Goal: Task Accomplishment & Management: Manage account settings

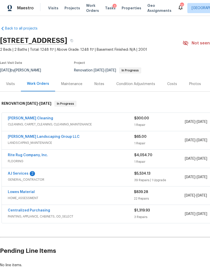
click at [15, 172] on link "AJ Services" at bounding box center [18, 174] width 21 height 4
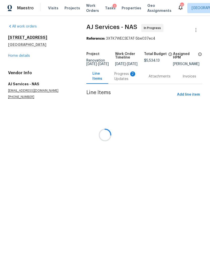
click at [125, 80] on div at bounding box center [105, 135] width 210 height 270
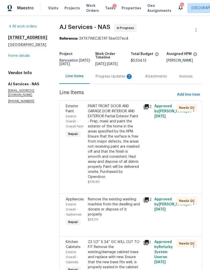
click at [119, 81] on div "Progress Updates 2" at bounding box center [114, 76] width 49 height 15
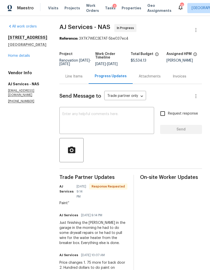
click at [81, 76] on div "Line Items" at bounding box center [73, 76] width 17 height 5
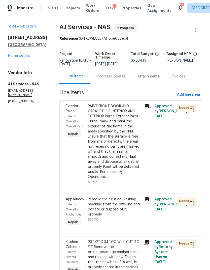
click at [123, 140] on div "PAINT FRONT DOOR AND GARAGE DOIR INTERIOR AND EXTERIOR Partial Exterior Paint -…" at bounding box center [114, 142] width 52 height 76
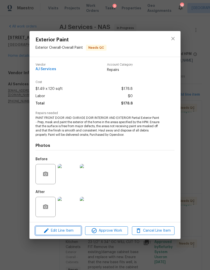
click at [71, 230] on span "Edit Line Item" at bounding box center [58, 230] width 43 height 6
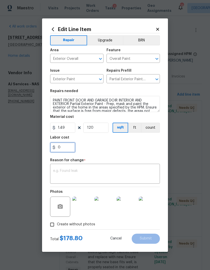
click at [66, 148] on input "0" at bounding box center [62, 147] width 25 height 10
type input "75"
click at [97, 168] on div "x ​" at bounding box center [105, 174] width 110 height 19
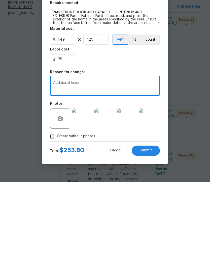
type textarea "Additional labor"
click at [149, 236] on span "Submit" at bounding box center [146, 238] width 12 height 4
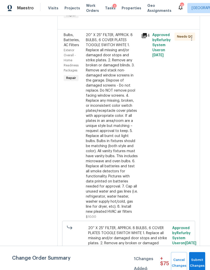
scroll to position [1285, 2]
click at [116, 122] on div at bounding box center [112, 123] width 52 height 181
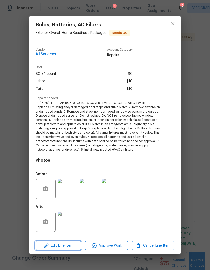
click at [73, 244] on span "Edit Line Item" at bounding box center [58, 245] width 43 height 6
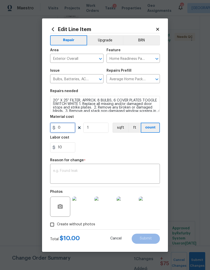
click at [71, 125] on input "0" at bounding box center [62, 127] width 25 height 10
click at [73, 130] on input "1250" at bounding box center [62, 127] width 25 height 10
type input "125"
click at [96, 166] on div "x ​" at bounding box center [105, 174] width 110 height 19
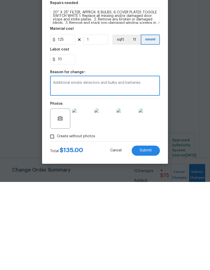
type textarea "Additional smoke detectors and bulbs and batteries"
click at [145, 233] on button "Submit" at bounding box center [146, 238] width 28 height 10
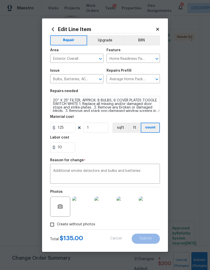
type input "0"
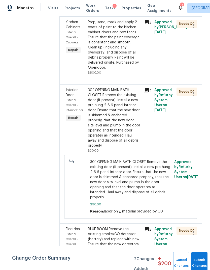
scroll to position [2188, 0]
click at [140, 126] on div "30” OPENING MAIN BATH CLOSET Remove the existing door (if present). Install a n…" at bounding box center [114, 118] width 52 height 60
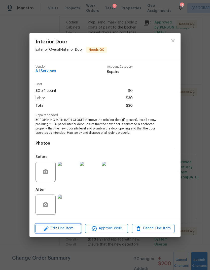
click at [71, 229] on span "Edit Line Item" at bounding box center [58, 228] width 43 height 6
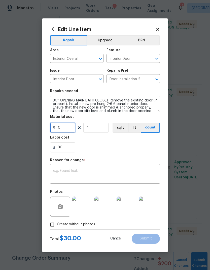
click at [67, 126] on input "0" at bounding box center [62, 127] width 25 height 10
type input "30"
click at [106, 170] on textarea at bounding box center [105, 174] width 104 height 11
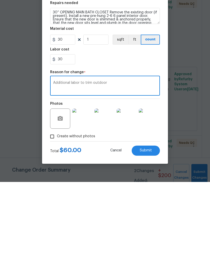
type textarea "Additional labor to trim outdoor"
click at [149, 236] on span "Submit" at bounding box center [146, 238] width 12 height 4
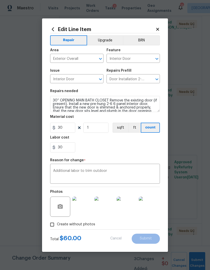
type input "0"
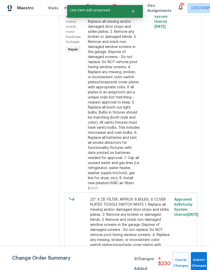
scroll to position [0, 0]
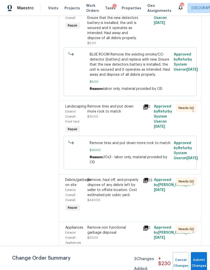
click at [112, 110] on div "Remove tires and put down more rock to match $30.00" at bounding box center [113, 118] width 55 height 33
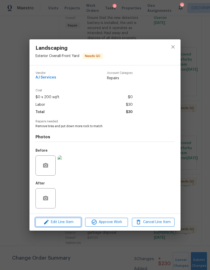
click at [65, 220] on span "Edit Line Item" at bounding box center [58, 222] width 43 height 6
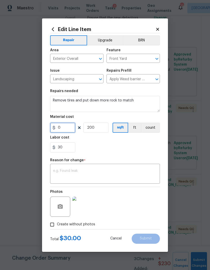
click at [68, 125] on input "0" at bounding box center [62, 127] width 25 height 10
type input "150"
click at [105, 170] on textarea at bounding box center [105, 174] width 104 height 11
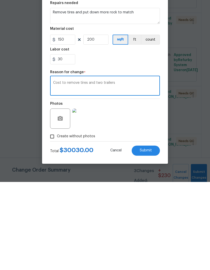
click at [124, 187] on div "Photos" at bounding box center [105, 203] width 110 height 33
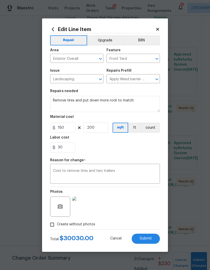
click at [132, 170] on textarea "Cost to remove tires and two trailers" at bounding box center [105, 174] width 104 height 11
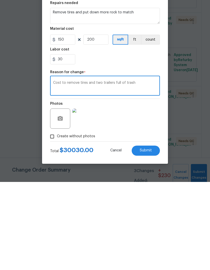
type textarea "Cost to remove tires and two trailers full of trash"
click at [153, 233] on button "Submit" at bounding box center [146, 238] width 28 height 10
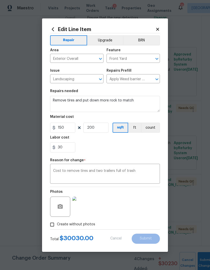
type input "0"
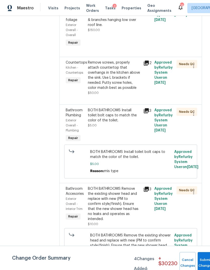
scroll to position [3035, 0]
click at [108, 80] on div "Remove screws, properly attach countertop that overhangs in the kitchen above t…" at bounding box center [114, 75] width 52 height 30
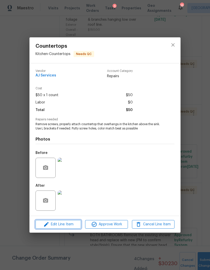
click at [67, 222] on span "Edit Line Item" at bounding box center [58, 224] width 43 height 6
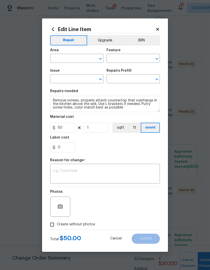
type input "Kitchen"
type input "Countertops"
type input "Add a Task $1.00"
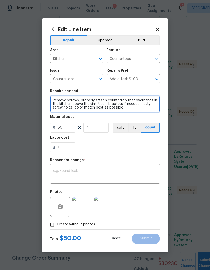
click at [79, 99] on textarea "Remove screws, properly attach countertop that overhangs in the kitchen above t…" at bounding box center [105, 104] width 110 height 16
type textarea "properly attach countertop that overhangs in the kitchen above the sink. Use L …"
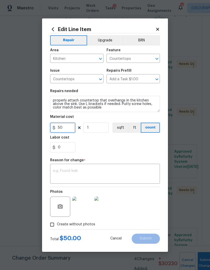
click at [65, 127] on input "50" at bounding box center [62, 127] width 25 height 10
type input "25"
click at [112, 170] on textarea at bounding box center [105, 174] width 104 height 11
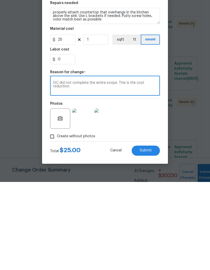
type textarea "GC did not complete the entire scope. This is the cost reduction."
click at [149, 236] on span "Submit" at bounding box center [146, 238] width 12 height 4
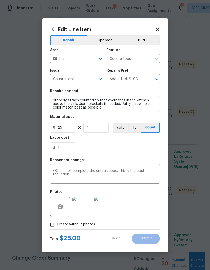
type textarea "Remove screws, properly attach countertop that overhangs in the kitchen above t…"
type input "50"
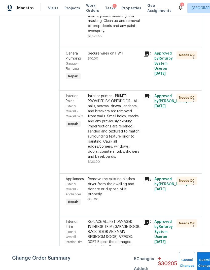
scroll to position [1977, 0]
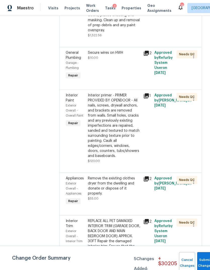
click at [119, 109] on div "Interior primer - PRIMER PROVIDED BY OPENDOOR - All nails, screws, drywall anch…" at bounding box center [114, 125] width 52 height 65
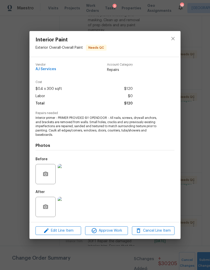
click at [70, 228] on span "Edit Line Item" at bounding box center [58, 230] width 43 height 6
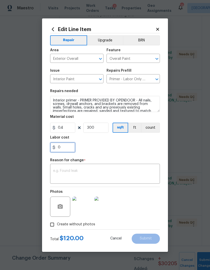
click at [68, 146] on input "0" at bounding box center [62, 147] width 25 height 10
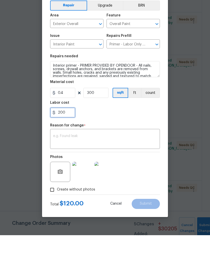
type input "200"
click at [111, 169] on textarea at bounding box center [105, 174] width 104 height 11
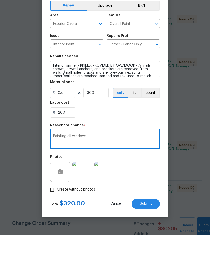
type textarea "Painting all windows"
click at [126, 142] on div "200" at bounding box center [105, 147] width 110 height 10
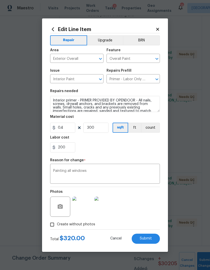
click at [146, 236] on button "Submit" at bounding box center [146, 238] width 28 height 10
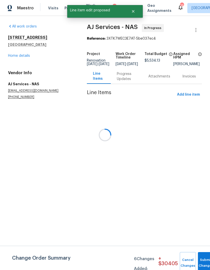
scroll to position [0, 0]
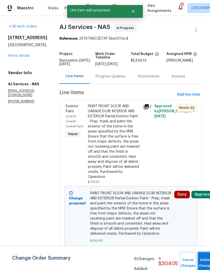
click at [203, 261] on button "Submit Changes" at bounding box center [206, 263] width 16 height 22
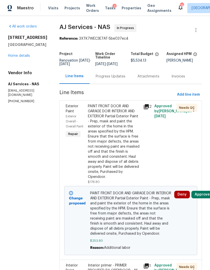
click at [204, 191] on button "Approve" at bounding box center [202, 194] width 22 height 8
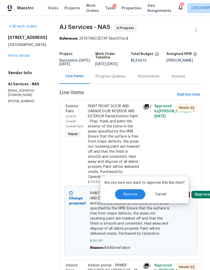
click at [126, 194] on span "Approve" at bounding box center [130, 194] width 14 height 4
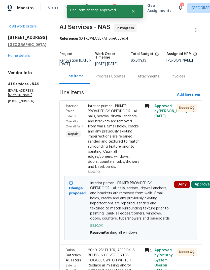
click at [205, 185] on button "Approve" at bounding box center [202, 184] width 22 height 8
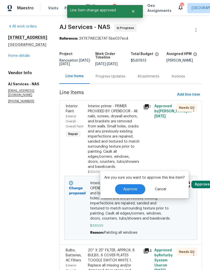
click at [127, 188] on span "Approve" at bounding box center [130, 189] width 14 height 4
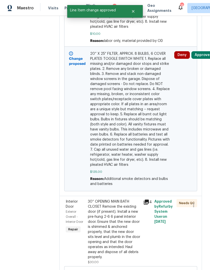
scroll to position [317, 0]
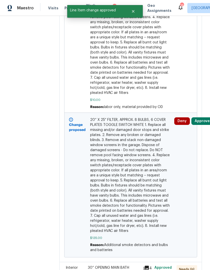
click at [203, 118] on button "Approve" at bounding box center [202, 121] width 22 height 8
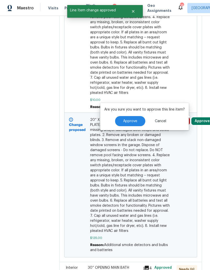
click at [133, 120] on span "Approve" at bounding box center [130, 121] width 14 height 4
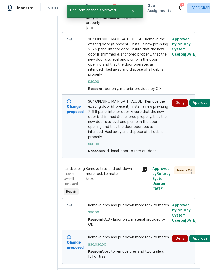
scroll to position [139, 2]
click at [202, 99] on button "Approve" at bounding box center [200, 103] width 22 height 8
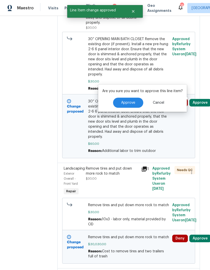
click at [130, 102] on span "Approve" at bounding box center [128, 103] width 14 height 4
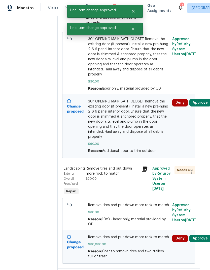
click at [204, 237] on button "Approve" at bounding box center [200, 238] width 22 height 8
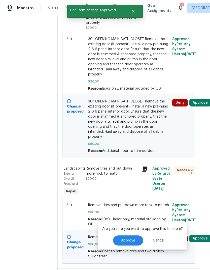
click at [133, 238] on span "Approve" at bounding box center [128, 240] width 14 height 4
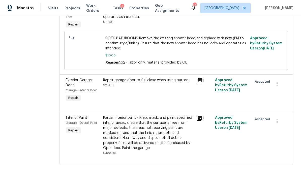
scroll to position [0, 0]
click at [141, 134] on div "Partial Interior paint - Prep, mask, and paint specified interior areas. Ensure…" at bounding box center [148, 135] width 93 height 43
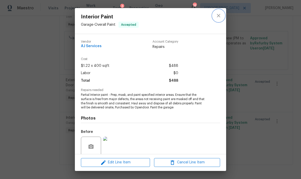
click at [210, 14] on icon "close" at bounding box center [218, 16] width 6 height 6
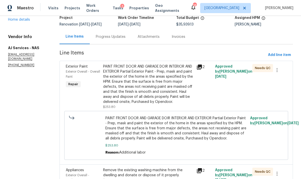
scroll to position [36, 0]
click at [52, 9] on span "Visits" at bounding box center [53, 8] width 10 height 5
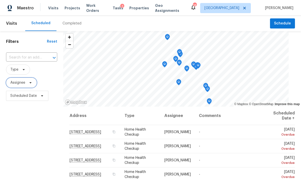
click at [32, 84] on icon at bounding box center [30, 83] width 4 height 4
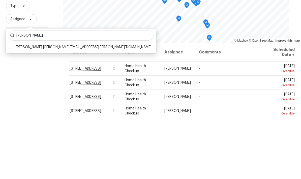
type input "Lauren bittler"
click at [12, 108] on label "Lauren Bittler lauren.bittler@opendoor.com" at bounding box center [80, 110] width 142 height 5
click at [12, 108] on input "Lauren Bittler lauren.bittler@opendoor.com" at bounding box center [10, 109] width 3 height 3
checkbox input "true"
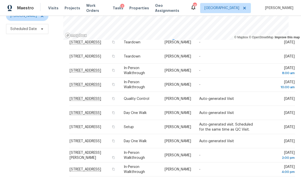
scroll to position [251, 0]
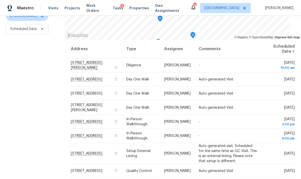
scroll to position [0, 0]
click at [134, 10] on span "Properties" at bounding box center [139, 8] width 20 height 5
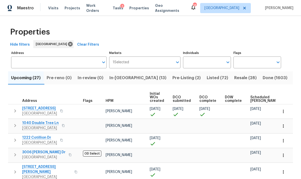
click at [210, 63] on icon "Open" at bounding box center [228, 62] width 6 height 6
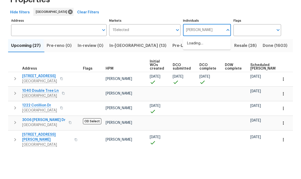
type input "Lauren bittler"
click at [192, 73] on input "checkbox" at bounding box center [192, 78] width 11 height 11
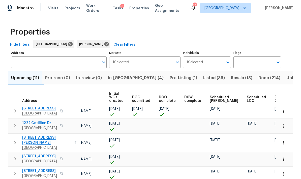
click at [127, 80] on span "In-reno (4)" at bounding box center [136, 77] width 56 height 7
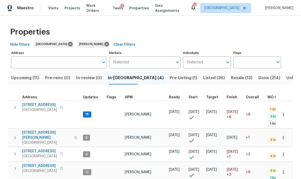
click at [170, 77] on span "Pre-Listing (1)" at bounding box center [183, 77] width 27 height 7
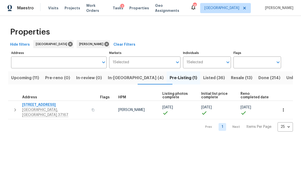
click at [128, 76] on span "In-reno (4)" at bounding box center [136, 77] width 56 height 7
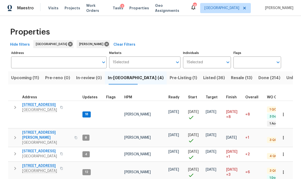
scroll to position [0, 1]
click at [25, 75] on span "Upcoming (11)" at bounding box center [25, 77] width 28 height 7
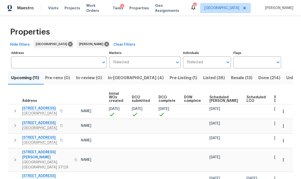
scroll to position [0, 36]
click at [210, 96] on span "Ready Date" at bounding box center [279, 98] width 11 height 7
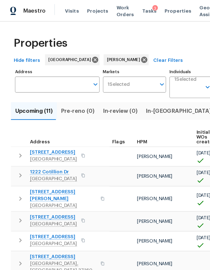
click at [49, 10] on span "Visits" at bounding box center [53, 8] width 10 height 5
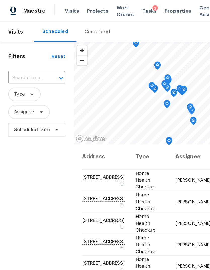
click at [68, 23] on div "Completed" at bounding box center [71, 23] width 19 height 5
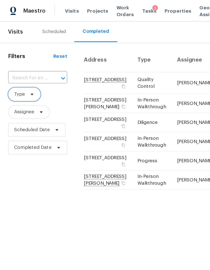
click at [19, 72] on span "Type" at bounding box center [18, 69] width 24 height 10
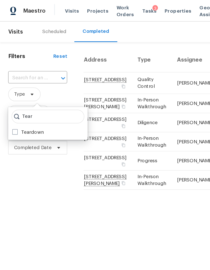
type input "Tear"
click at [29, 97] on label "Teardown" at bounding box center [20, 97] width 23 height 5
click at [12, 97] on input "Teardown" at bounding box center [10, 96] width 3 height 3
checkbox input "true"
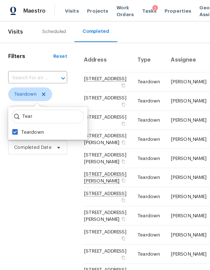
click at [123, 8] on span "Properties" at bounding box center [132, 8] width 20 height 5
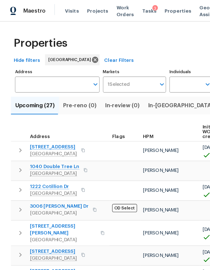
click at [118, 79] on span "In-reno (13)" at bounding box center [137, 77] width 57 height 7
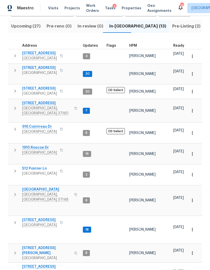
scroll to position [51, 0]
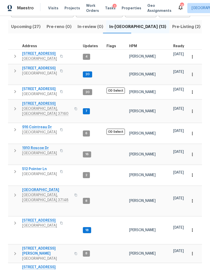
click at [16, 269] on icon "button" at bounding box center [15, 272] width 6 height 6
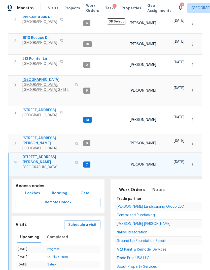
scroll to position [167, 0]
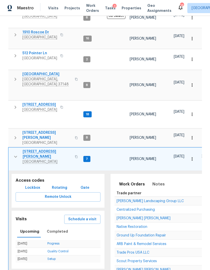
click at [153, 178] on button "Notes" at bounding box center [158, 184] width 18 height 12
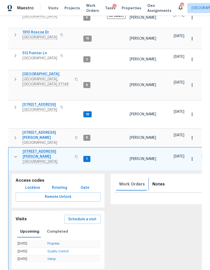
scroll to position [152, 0]
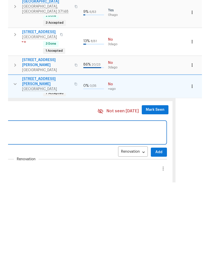
scroll to position [0, 229]
type textarea "Water was shut off. Filing a ticket now"
click at [156, 236] on span "Add" at bounding box center [159, 239] width 8 height 6
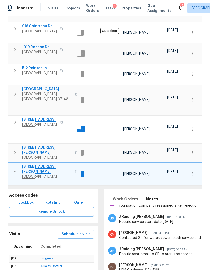
scroll to position [0, 8]
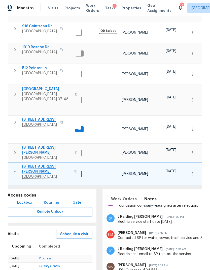
click at [73, 165] on button "button" at bounding box center [76, 171] width 6 height 12
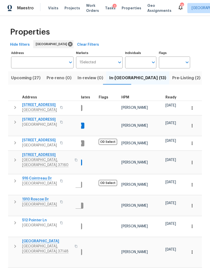
scroll to position [0, 0]
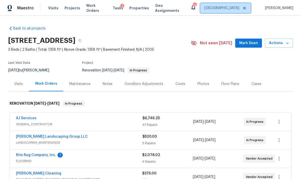
click at [225, 4] on span "[GEOGRAPHIC_DATA]" at bounding box center [225, 8] width 51 height 10
click at [51, 8] on span "Visits" at bounding box center [53, 8] width 10 height 5
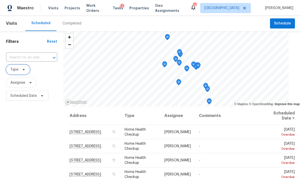
click at [26, 71] on span "Type" at bounding box center [18, 69] width 24 height 10
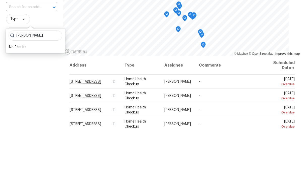
type input "[PERSON_NAME]"
click at [46, 64] on span "Type" at bounding box center [31, 69] width 51 height 10
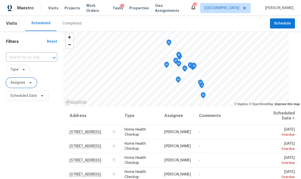
click at [30, 78] on span "Assignee" at bounding box center [21, 83] width 31 height 10
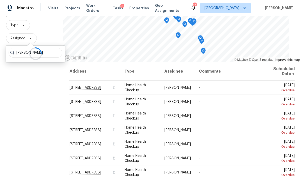
scroll to position [48, 0]
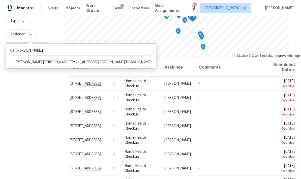
type input "[PERSON_NAME]"
click at [15, 60] on label "[PERSON_NAME] [PERSON_NAME][EMAIL_ADDRESS][PERSON_NAME][DOMAIN_NAME]" at bounding box center [80, 62] width 142 height 5
click at [12, 60] on input "[PERSON_NAME] [PERSON_NAME][EMAIL_ADDRESS][PERSON_NAME][DOMAIN_NAME]" at bounding box center [10, 61] width 3 height 3
checkbox input "true"
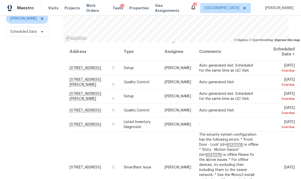
scroll to position [63, 0]
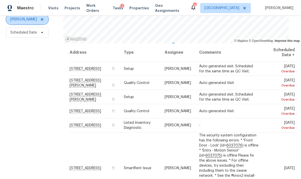
click at [40, 24] on span "[PERSON_NAME]" at bounding box center [27, 19] width 42 height 10
click at [26, 53] on div "Filters Reset ​ Type Lauren Bittler Scheduled Date" at bounding box center [31, 77] width 63 height 219
click at [45, 33] on span "Scheduled Date" at bounding box center [27, 32] width 42 height 10
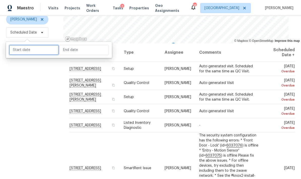
click at [49, 50] on input "text" at bounding box center [34, 50] width 50 height 10
select select "7"
select select "2025"
select select "8"
select select "2025"
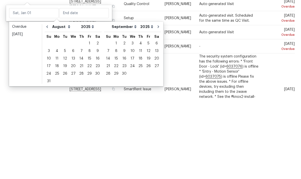
scroll to position [20, 0]
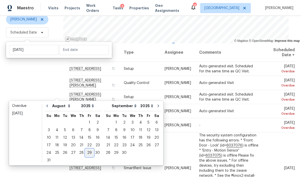
click at [88, 149] on div "29" at bounding box center [89, 152] width 8 height 7
type input "Fri, Aug 29"
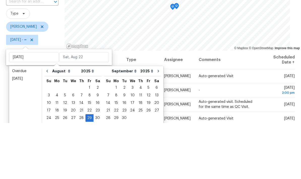
scroll to position [20, 0]
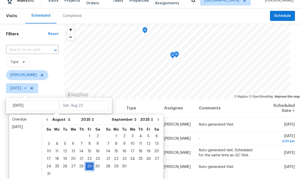
click at [86, 163] on div "29" at bounding box center [89, 166] width 8 height 7
type input "Fri, Aug 29"
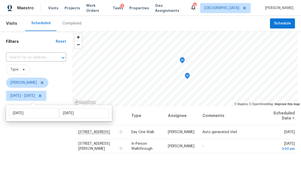
click at [46, 151] on div "Filters Reset ​ Type Lauren Bittler Fri, Aug 29 - Fri, Aug 29" at bounding box center [36, 140] width 72 height 219
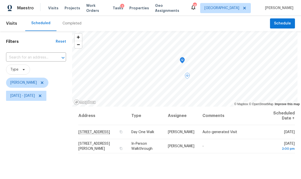
click at [0, 0] on span at bounding box center [0, 0] width 0 height 0
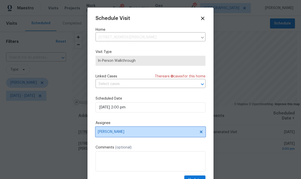
click at [156, 132] on span "Lauren Bittler" at bounding box center [147, 132] width 99 height 4
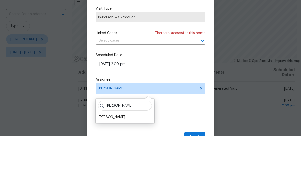
scroll to position [20, 0]
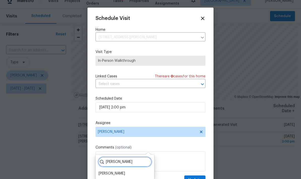
type input "Brianna"
click at [115, 171] on div "[PERSON_NAME]" at bounding box center [112, 173] width 26 height 5
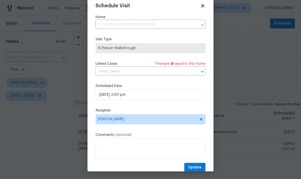
scroll to position [13, 0]
click at [196, 169] on span "Update" at bounding box center [194, 167] width 13 height 6
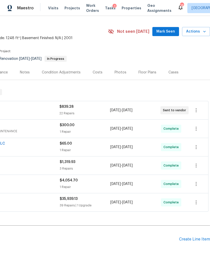
scroll to position [12, 75]
click at [120, 68] on div "Photos" at bounding box center [121, 72] width 24 height 15
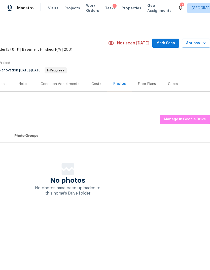
scroll to position [0, 75]
click at [191, 121] on span "Manage in Google Drive" at bounding box center [185, 119] width 42 height 6
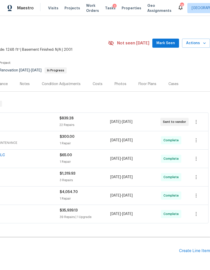
scroll to position [0, 75]
click at [197, 43] on span "Actions" at bounding box center [196, 43] width 20 height 6
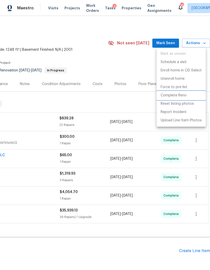
click at [183, 95] on p "Complete Reno" at bounding box center [174, 95] width 26 height 5
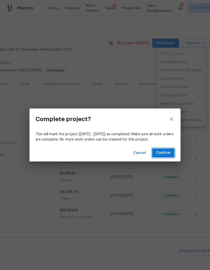
click at [166, 150] on span "Confirm" at bounding box center [163, 153] width 14 height 6
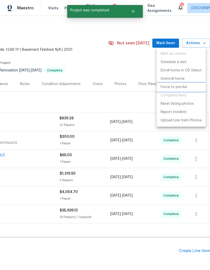
click at [174, 88] on p "Force to pre-list" at bounding box center [174, 86] width 27 height 5
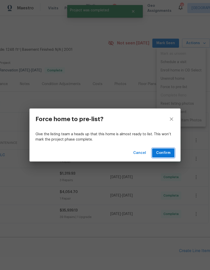
click at [166, 152] on span "Confirm" at bounding box center [163, 153] width 14 height 6
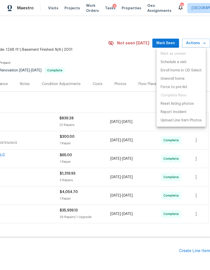
click at [124, 6] on div at bounding box center [105, 135] width 210 height 270
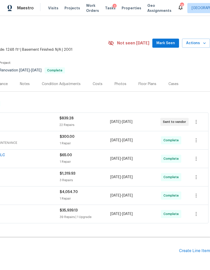
click at [123, 7] on span "Properties" at bounding box center [132, 8] width 20 height 5
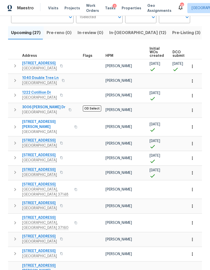
scroll to position [43, 0]
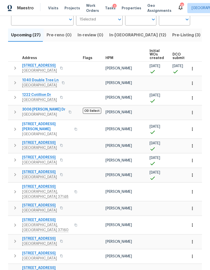
click at [122, 34] on span "In-[GEOGRAPHIC_DATA] (12)" at bounding box center [137, 34] width 57 height 7
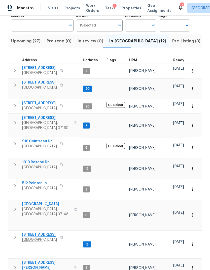
scroll to position [20, 0]
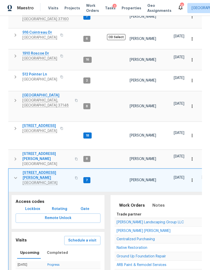
scroll to position [149, 0]
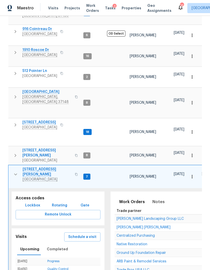
click at [37, 202] on span "Lockbox" at bounding box center [32, 205] width 15 height 6
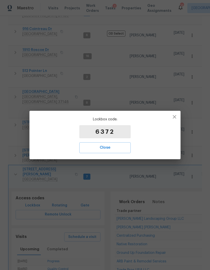
scroll to position [0, 0]
click at [174, 116] on icon "button" at bounding box center [175, 117] width 4 height 4
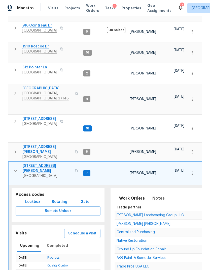
scroll to position [152, 0]
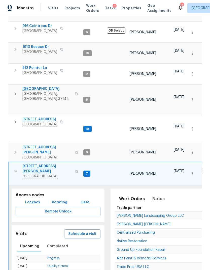
click at [75, 170] on icon "button" at bounding box center [76, 171] width 3 height 3
click at [40, 163] on span "[STREET_ADDRESS][PERSON_NAME]" at bounding box center [47, 168] width 49 height 10
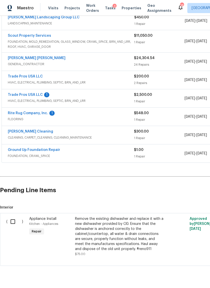
scroll to position [141, 0]
click at [38, 57] on link "[PERSON_NAME] [PERSON_NAME]" at bounding box center [37, 59] width 58 height 4
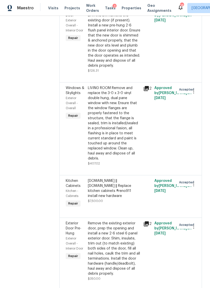
scroll to position [533, 0]
click at [194, 94] on icon "button" at bounding box center [194, 91] width 6 height 6
click at [196, 115] on li "Cancel" at bounding box center [195, 114] width 19 height 8
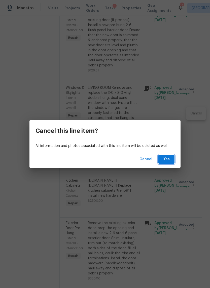
click at [169, 160] on span "Yes" at bounding box center [166, 159] width 8 height 6
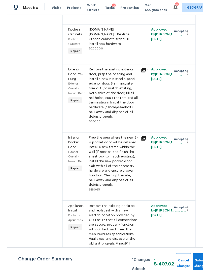
scroll to position [595, 0]
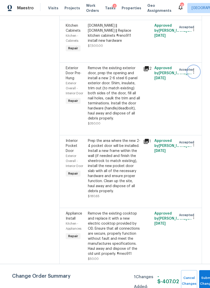
click at [195, 75] on icon "button" at bounding box center [194, 72] width 6 height 6
click at [168, 137] on div at bounding box center [105, 144] width 210 height 288
click at [134, 120] on div "Remove the existing exterior door, prep the opening and install a new 2-6 steel…" at bounding box center [114, 93] width 52 height 55
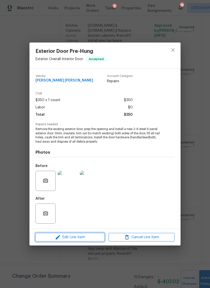
click at [89, 238] on span "Edit Line Item" at bounding box center [70, 238] width 66 height 6
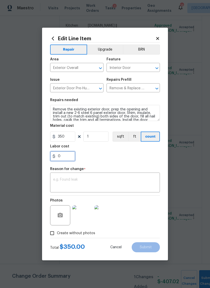
click at [68, 158] on input "0" at bounding box center [62, 156] width 25 height 10
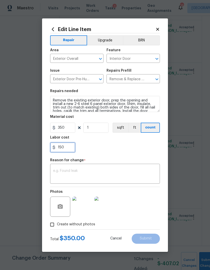
type input "150"
click at [121, 167] on div "x ​" at bounding box center [105, 174] width 110 height 19
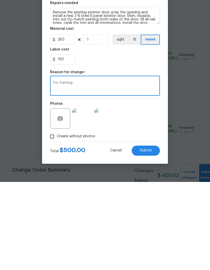
type textarea "For framing"
click at [150, 233] on button "Submit" at bounding box center [146, 238] width 28 height 10
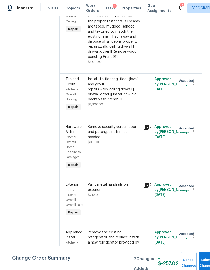
scroll to position [0, 0]
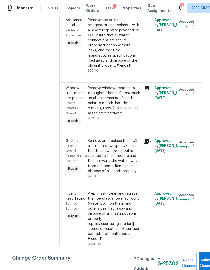
click at [122, 214] on div "Prep, mask, clean and reglaze the fiberglass shower surround (white) both on th…" at bounding box center [114, 216] width 52 height 50
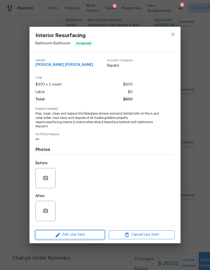
click at [81, 236] on span "Edit Line Item" at bounding box center [70, 234] width 66 height 6
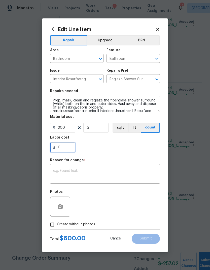
click at [67, 146] on input "0" at bounding box center [62, 147] width 25 height 10
type input "200"
click at [111, 166] on div "x ​" at bounding box center [105, 174] width 110 height 19
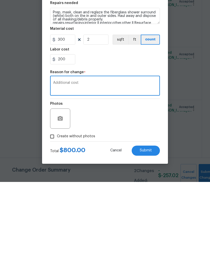
type textarea "Additional cost"
click at [148, 236] on span "Submit" at bounding box center [146, 238] width 12 height 4
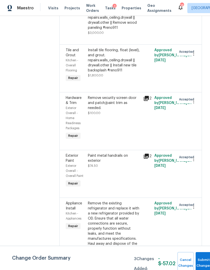
click at [121, 73] on div "Install tile flooring, float (level), and grout. repairs.walls_ceiling.drywall …" at bounding box center [114, 60] width 52 height 25
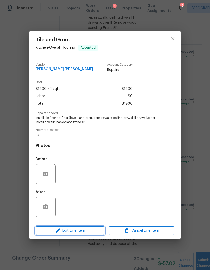
click at [95, 228] on span "Edit Line Item" at bounding box center [70, 230] width 66 height 6
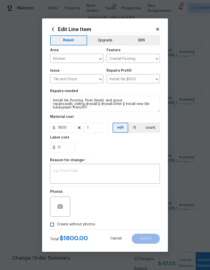
click at [157, 58] on icon "Open" at bounding box center [157, 59] width 6 height 6
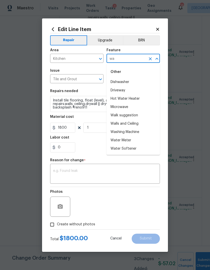
type input "w"
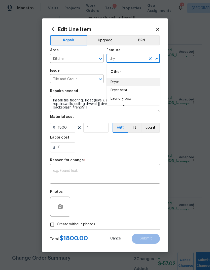
click at [124, 82] on li "Dryer" at bounding box center [133, 82] width 53 height 8
type input "Dryer"
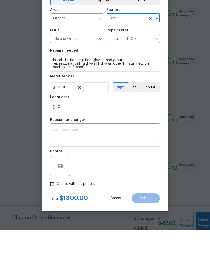
click at [141, 169] on textarea at bounding box center [105, 174] width 104 height 11
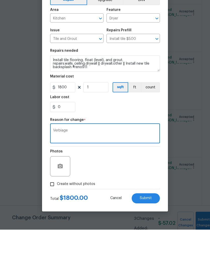
type textarea "Verbiage"
click at [148, 187] on div "Photos" at bounding box center [105, 203] width 110 height 33
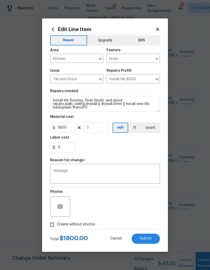
click at [147, 237] on span "Submit" at bounding box center [146, 238] width 12 height 4
type input "Overall Flooring"
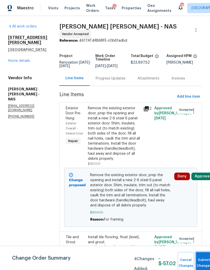
click at [200, 262] on span "Submit Changes" at bounding box center [204, 263] width 11 height 12
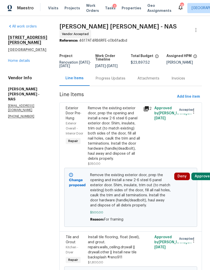
click at [205, 180] on button "Approve" at bounding box center [202, 176] width 22 height 8
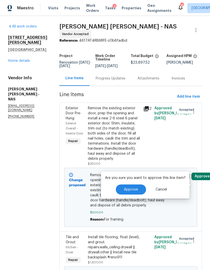
click at [137, 185] on button "Approve" at bounding box center [131, 189] width 30 height 10
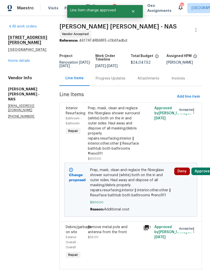
click at [204, 174] on button "Approve" at bounding box center [202, 171] width 22 height 8
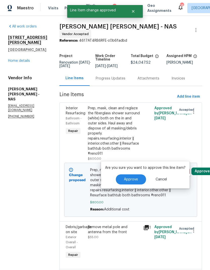
click at [134, 178] on span "Approve" at bounding box center [131, 179] width 14 height 4
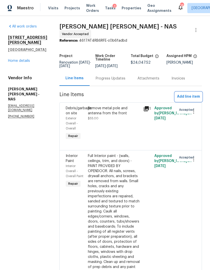
click at [191, 100] on span "Add line item" at bounding box center [188, 96] width 23 height 6
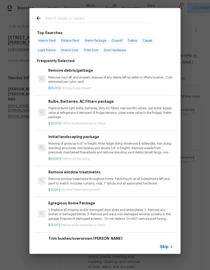
click at [83, 17] on input "text" at bounding box center [98, 19] width 107 height 8
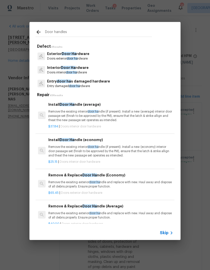
type input "Door handles"
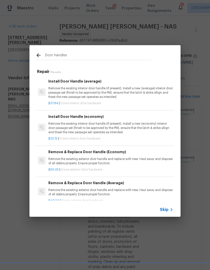
click at [106, 122] on p "Remove the existing interior door handle (if present). Install a new (economy) …" at bounding box center [110, 127] width 125 height 13
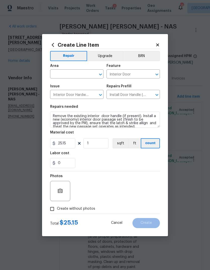
click at [73, 71] on input "text" at bounding box center [69, 75] width 39 height 8
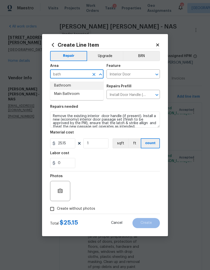
click at [72, 83] on li "Bathroom" at bounding box center [76, 85] width 53 height 8
type input "Bathroom"
click at [113, 157] on div "Labor cost" at bounding box center [105, 154] width 110 height 7
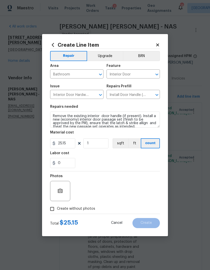
click at [84, 209] on span "Create without photos" at bounding box center [76, 208] width 38 height 5
click at [57, 209] on input "Create without photos" at bounding box center [52, 209] width 10 height 10
checkbox input "true"
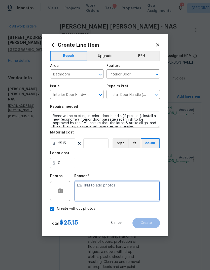
click at [113, 188] on textarea at bounding box center [117, 191] width 86 height 20
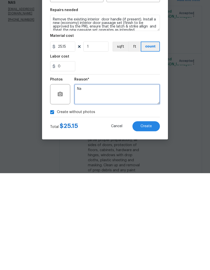
type textarea "Na"
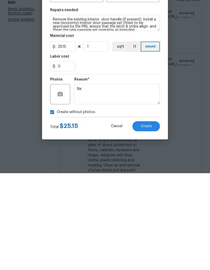
click at [149, 221] on span "Create" at bounding box center [146, 223] width 11 height 4
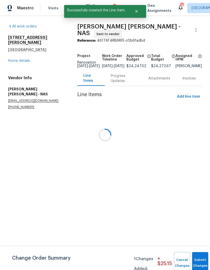
scroll to position [0, 0]
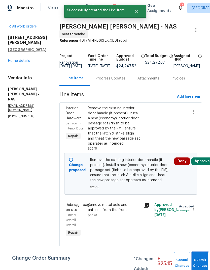
click at [201, 261] on button "Submit Changes" at bounding box center [200, 263] width 16 height 22
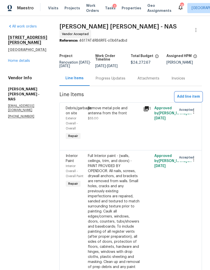
click at [190, 100] on span "Add line item" at bounding box center [188, 96] width 23 height 6
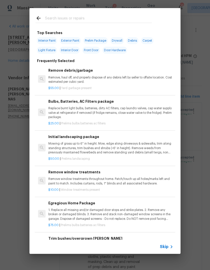
click at [109, 16] on input "text" at bounding box center [98, 19] width 107 height 8
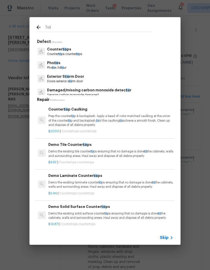
type input "Toile"
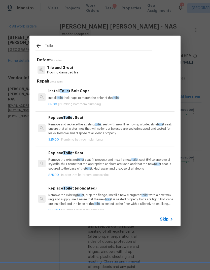
click at [103, 126] on p "Remove and replace the existing toile t seat with new. If removing a bidet styl…" at bounding box center [110, 128] width 125 height 13
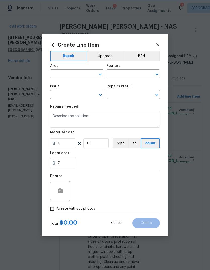
type input "Plumbing"
type input "Bathroom Plumbing"
type textarea "Remove and replace the existing toilet seat with new. If removing a bidet style…"
type input "1"
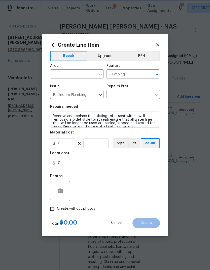
type input "Replace Toilet Seat $25.00"
type input "25"
click at [73, 72] on input "text" at bounding box center [69, 75] width 39 height 8
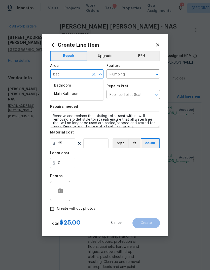
click at [77, 85] on li "Bathroom" at bounding box center [76, 85] width 53 height 8
type input "Bathroom"
click at [100, 145] on input "1" at bounding box center [95, 143] width 25 height 10
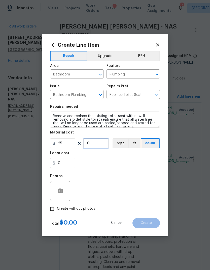
type input "2"
click at [115, 161] on div "0" at bounding box center [105, 163] width 110 height 10
click at [89, 212] on label "Create without photos" at bounding box center [71, 209] width 48 height 10
click at [57, 212] on input "Create without photos" at bounding box center [52, 209] width 10 height 10
checkbox input "true"
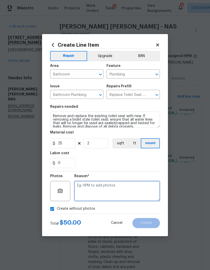
click at [122, 187] on textarea at bounding box center [117, 191] width 86 height 20
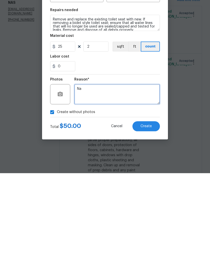
type textarea "Na"
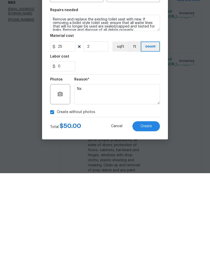
click at [149, 218] on button "Create" at bounding box center [146, 223] width 27 height 10
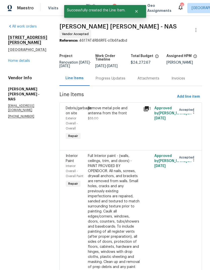
scroll to position [0, 0]
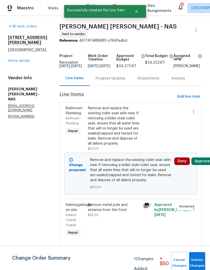
click at [206, 159] on button "Approve" at bounding box center [202, 161] width 22 height 8
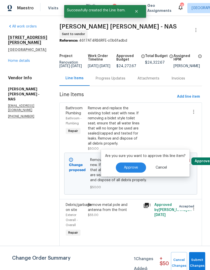
click at [133, 167] on span "Approve" at bounding box center [131, 168] width 14 height 4
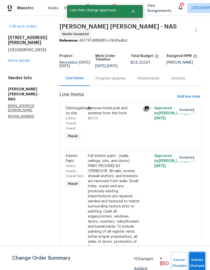
click at [201, 260] on span "Submit Changes" at bounding box center [197, 263] width 11 height 12
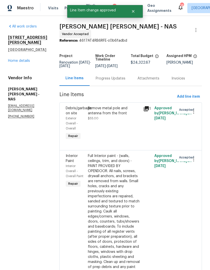
click at [17, 59] on link "Home details" at bounding box center [19, 61] width 22 height 4
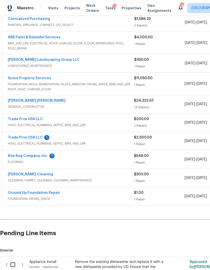
scroll to position [99, 0]
click at [38, 154] on link "Rite Rug Company, Inc." at bounding box center [28, 156] width 40 height 4
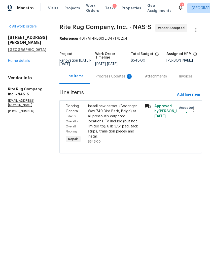
click at [110, 79] on div "Progress Updates 1" at bounding box center [114, 76] width 37 height 5
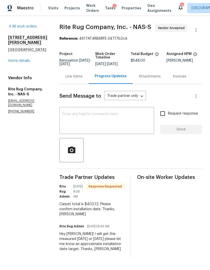
click at [79, 79] on div "Line Items" at bounding box center [73, 76] width 17 height 5
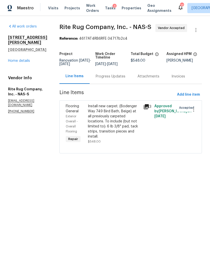
click at [109, 124] on div "Install new carpet. (Bodenger Way 749 Bird Bath, Beige) at all previously carpe…" at bounding box center [114, 121] width 52 height 35
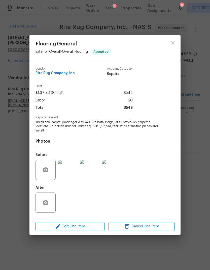
click at [195, 183] on div "Flooring General Exterior Overall - Overall Flooring Accepted Vendor Rite Rug C…" at bounding box center [105, 135] width 210 height 270
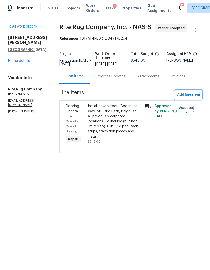
click at [192, 98] on span "Add line item" at bounding box center [188, 94] width 23 height 6
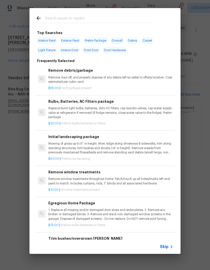
click at [165, 246] on span "Skip" at bounding box center [164, 246] width 9 height 5
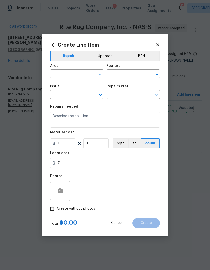
click at [74, 75] on input "text" at bounding box center [69, 75] width 39 height 8
type input "f"
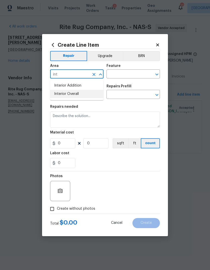
click at [75, 93] on li "Interior Overall" at bounding box center [76, 94] width 53 height 8
type input "Interior Overall"
click at [156, 74] on icon "Open" at bounding box center [157, 74] width 6 height 6
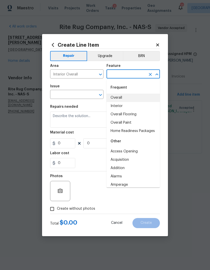
click at [130, 96] on li "Overall" at bounding box center [133, 97] width 53 height 8
type input "Overall"
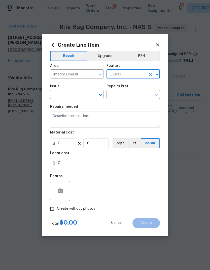
click at [103, 97] on icon "Open" at bounding box center [100, 95] width 6 height 6
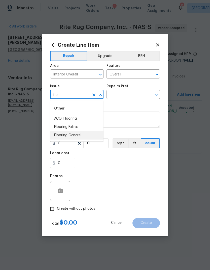
click at [82, 135] on li "Flooring General" at bounding box center [76, 135] width 53 height 8
type input "Flooring General"
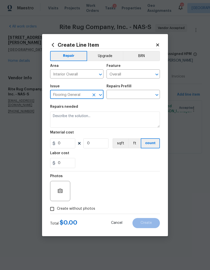
click at [155, 95] on icon "Open" at bounding box center [157, 95] width 6 height 6
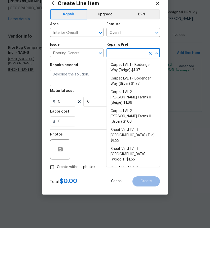
click at [138, 186] on li "Sheet Vinyl LVL 1 - Sugar Valley (Wood 1) $1.55" at bounding box center [133, 195] width 53 height 19
type input "Sheet Vinyl LVL 1 - Sugar Valley (Wood 1) $1.55"
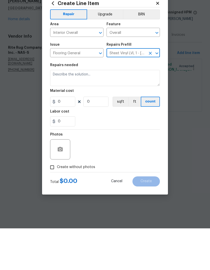
type input "Overall Flooring"
type textarea "Install sheet vinyl flooring (Sugar Valley - Wood "Look", 565 Beacon Hill) incl…"
type input "1"
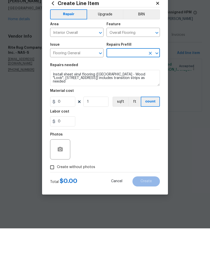
type input "Sheet Vinyl LVL 1 - Sugar Valley (Wood 1) $1.55"
type input "1.55"
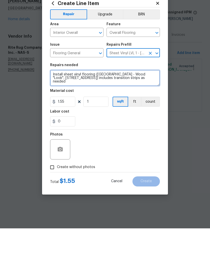
click at [145, 111] on textarea "Install sheet vinyl flooring (Sugar Valley - Wood "Look", 565 Beacon Hill) incl…" at bounding box center [105, 119] width 110 height 16
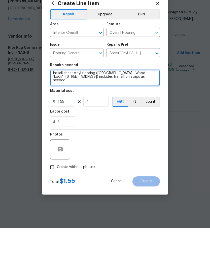
scroll to position [1, 0]
type textarea "Install sheet vinyl flooring (Sugar Valley - Wood "Look", 565 Beacon Hill) incl…"
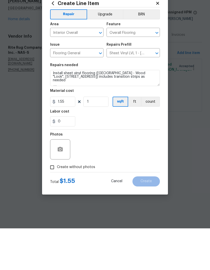
click at [119, 158] on div "0" at bounding box center [105, 163] width 110 height 10
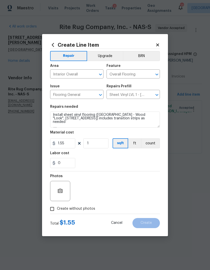
click at [83, 209] on span "Create without photos" at bounding box center [76, 208] width 38 height 5
click at [57, 209] on input "Create without photos" at bounding box center [52, 209] width 10 height 10
checkbox input "true"
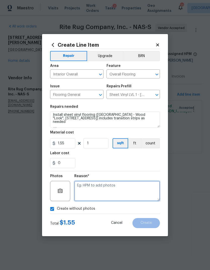
click at [112, 188] on textarea at bounding box center [117, 191] width 86 height 20
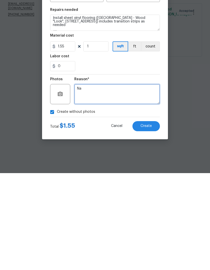
type textarea "Na"
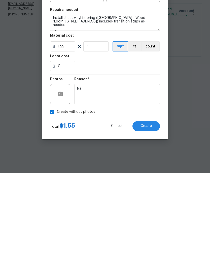
click at [147, 221] on span "Create" at bounding box center [146, 223] width 11 height 4
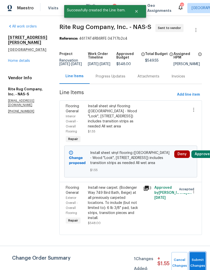
click at [200, 256] on button "Submit Changes" at bounding box center [198, 263] width 16 height 22
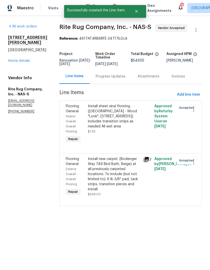
click at [119, 79] on div "Progress Updates" at bounding box center [111, 76] width 30 height 5
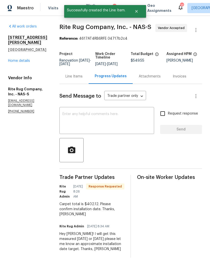
click at [110, 125] on textarea at bounding box center [106, 121] width 89 height 18
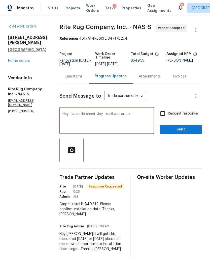
type textarea "Hey I’ve addd sheet vinyl to all wet areas"
click at [163, 119] on input "Request response" at bounding box center [162, 113] width 11 height 11
checkbox input "true"
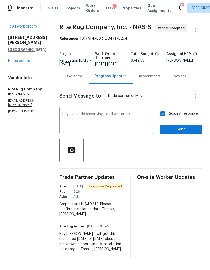
click at [185, 133] on span "Send" at bounding box center [181, 129] width 34 height 6
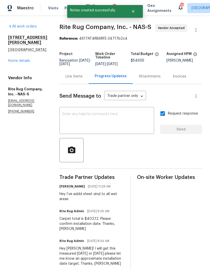
click at [17, 59] on link "Home details" at bounding box center [19, 61] width 22 height 4
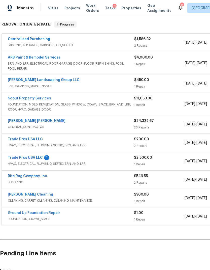
scroll to position [79, 0]
click at [39, 121] on link "[PERSON_NAME] [PERSON_NAME]" at bounding box center [37, 121] width 58 height 4
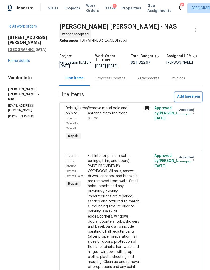
click at [187, 100] on span "Add line item" at bounding box center [188, 96] width 23 height 6
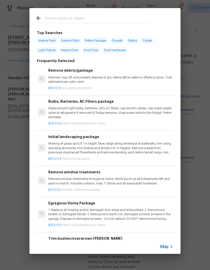
click at [167, 244] on div "Skip" at bounding box center [167, 246] width 15 height 6
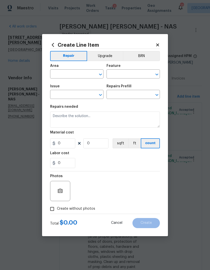
click at [75, 71] on input "text" at bounding box center [69, 75] width 39 height 8
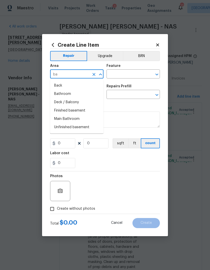
click at [68, 84] on li "Back" at bounding box center [76, 85] width 53 height 8
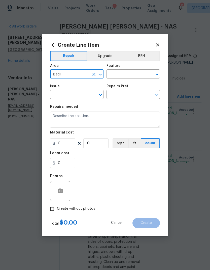
click at [74, 73] on input "Back" at bounding box center [69, 75] width 39 height 8
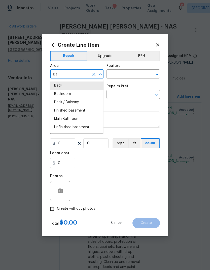
type input "B"
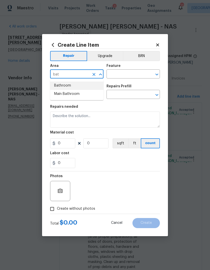
click at [70, 85] on li "Bathroom" at bounding box center [76, 85] width 53 height 8
type input "Bathroom"
click at [131, 73] on input "text" at bounding box center [126, 75] width 39 height 8
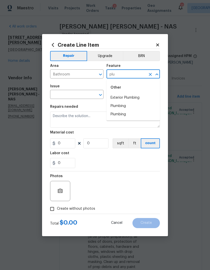
click at [128, 106] on li "Plumbing" at bounding box center [133, 106] width 53 height 8
type input "Plumbing"
click at [81, 93] on input "text" at bounding box center [69, 95] width 39 height 8
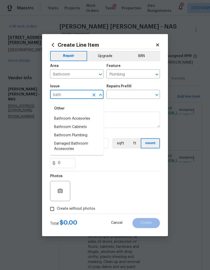
click at [79, 134] on li "Bathroom Plumbing" at bounding box center [76, 135] width 53 height 8
type input "Bathroom Plumbing"
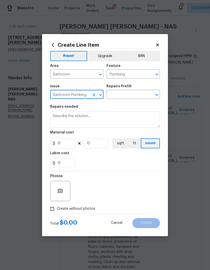
click at [127, 93] on input "text" at bounding box center [126, 95] width 39 height 8
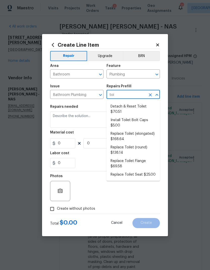
click at [130, 108] on li "Detach & Reset Toilet $70.51" at bounding box center [133, 109] width 53 height 14
type input "Detach & Reset Toilet $70.51"
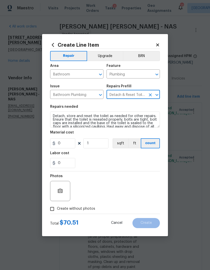
type textarea "Detach, store and reset the toilet as needed for other repairs. Ensure that the…"
type input "1"
type input "Detach & Reset Toilet $70.51"
type input "70.51"
click at [97, 145] on input "1" at bounding box center [95, 143] width 25 height 10
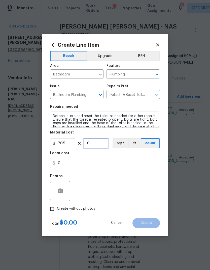
type input "2"
click at [114, 156] on div "Labor cost" at bounding box center [105, 154] width 110 height 7
click at [84, 208] on span "Create without photos" at bounding box center [76, 208] width 38 height 5
click at [57, 208] on input "Create without photos" at bounding box center [52, 209] width 10 height 10
checkbox input "true"
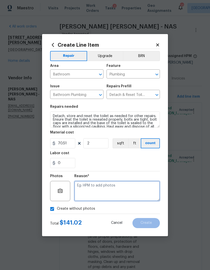
click at [114, 186] on textarea at bounding box center [117, 191] width 86 height 20
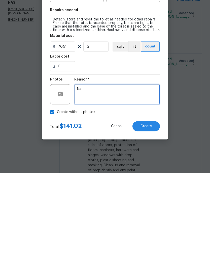
type textarea "Na"
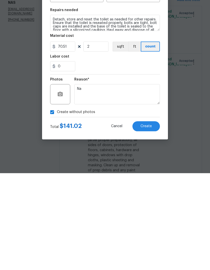
click at [149, 218] on button "Create" at bounding box center [146, 223] width 27 height 10
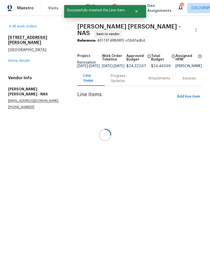
scroll to position [0, 0]
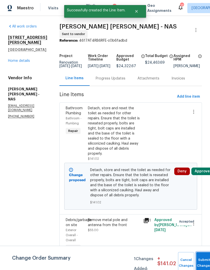
click at [204, 261] on button "Submit Changes" at bounding box center [204, 263] width 16 height 22
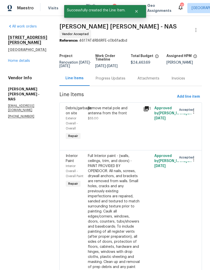
click at [16, 59] on link "Home details" at bounding box center [19, 61] width 22 height 4
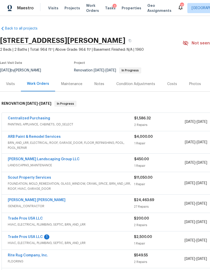
click at [35, 179] on link "Scout Property Services" at bounding box center [29, 178] width 43 height 4
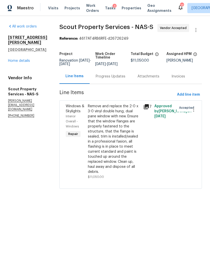
click at [96, 79] on div "Progress Updates" at bounding box center [111, 76] width 30 height 5
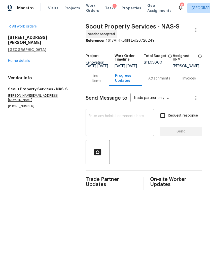
click at [117, 123] on textarea at bounding box center [120, 123] width 62 height 18
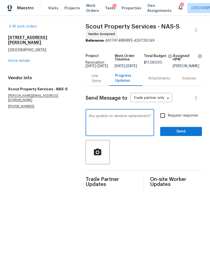
type textarea "Any update on window replacement?"
click at [162, 119] on input "Request response" at bounding box center [162, 115] width 11 height 11
checkbox input "true"
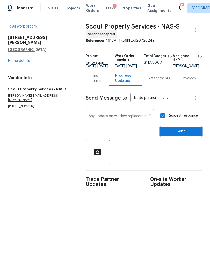
click at [188, 134] on span "Send" at bounding box center [181, 131] width 34 height 6
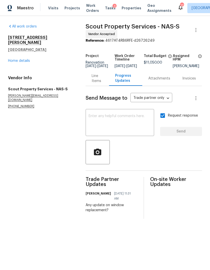
click at [44, 162] on section "All work orders 501 Colburn Dr Lewisburg, TN 37091 Home details Vendor Info Sco…" at bounding box center [40, 121] width 65 height 194
click at [22, 59] on link "Home details" at bounding box center [19, 61] width 22 height 4
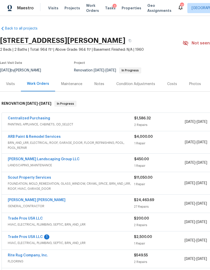
click at [30, 231] on div "Trade Pros USA LLC 1 HVAC, ELECTRICAL, PLUMBING, SEPTIC, BRN_AND_LRR $2,500.00 …" at bounding box center [142, 240] width 281 height 18
click at [30, 237] on link "Trade Pros USA LLC" at bounding box center [25, 237] width 35 height 4
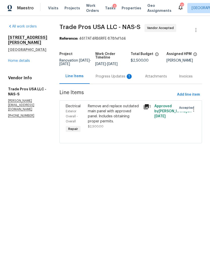
click at [111, 77] on div "Progress Updates 1" at bounding box center [114, 76] width 37 height 5
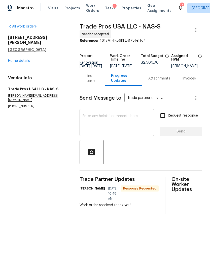
click at [28, 60] on div "All work orders 501 Colburn Dr Lewisburg, TN 37091 Home details Vendor Info Tra…" at bounding box center [37, 66] width 59 height 84
click at [16, 59] on link "Home details" at bounding box center [19, 61] width 22 height 4
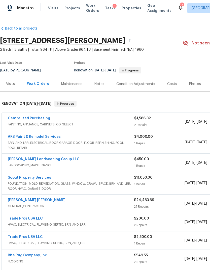
click at [104, 84] on div "Notes" at bounding box center [99, 83] width 22 height 15
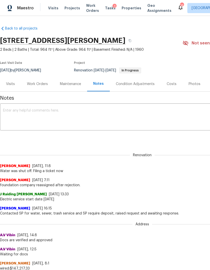
click at [101, 112] on textarea at bounding box center [142, 118] width 279 height 18
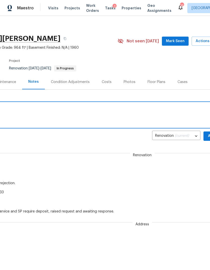
scroll to position [1, 71]
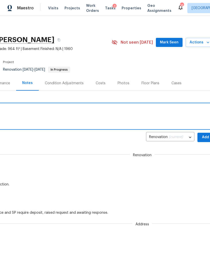
type textarea "GC onsite getting materials"
click at [203, 138] on span "Add" at bounding box center [206, 137] width 8 height 6
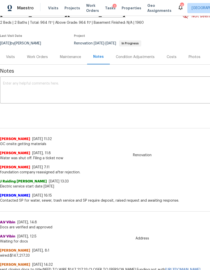
scroll to position [28, 0]
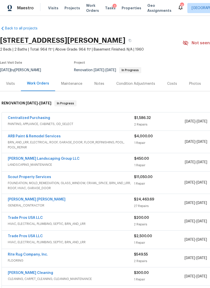
click at [12, 86] on div "Visits" at bounding box center [10, 83] width 21 height 15
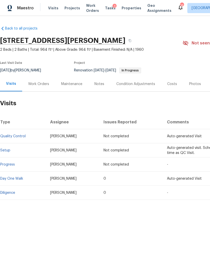
click at [47, 80] on div "Work Orders" at bounding box center [38, 83] width 33 height 15
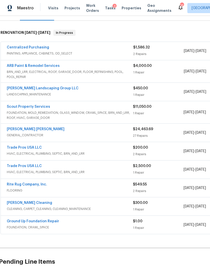
scroll to position [71, 1]
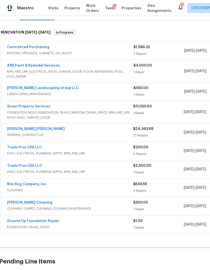
click at [39, 65] on link "ARB Paint & Remodel Services" at bounding box center [33, 66] width 53 height 4
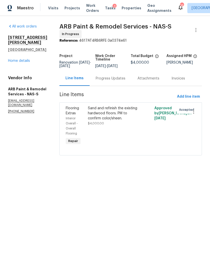
click at [114, 80] on div "Progress Updates" at bounding box center [111, 78] width 30 height 5
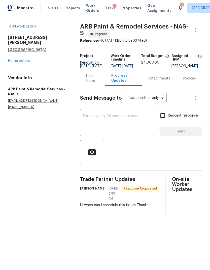
click at [125, 127] on textarea at bounding box center [117, 123] width 68 height 18
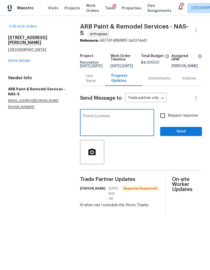
type textarea "Stand by please"
click at [164, 119] on input "Request response" at bounding box center [162, 115] width 11 height 11
checkbox input "true"
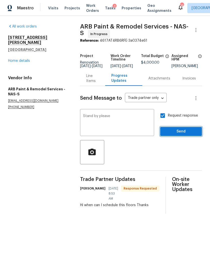
click at [183, 130] on button "Send" at bounding box center [181, 131] width 42 height 9
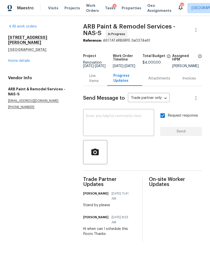
click at [17, 59] on link "Home details" at bounding box center [19, 61] width 22 height 4
